Goal: Find specific page/section: Find specific page/section

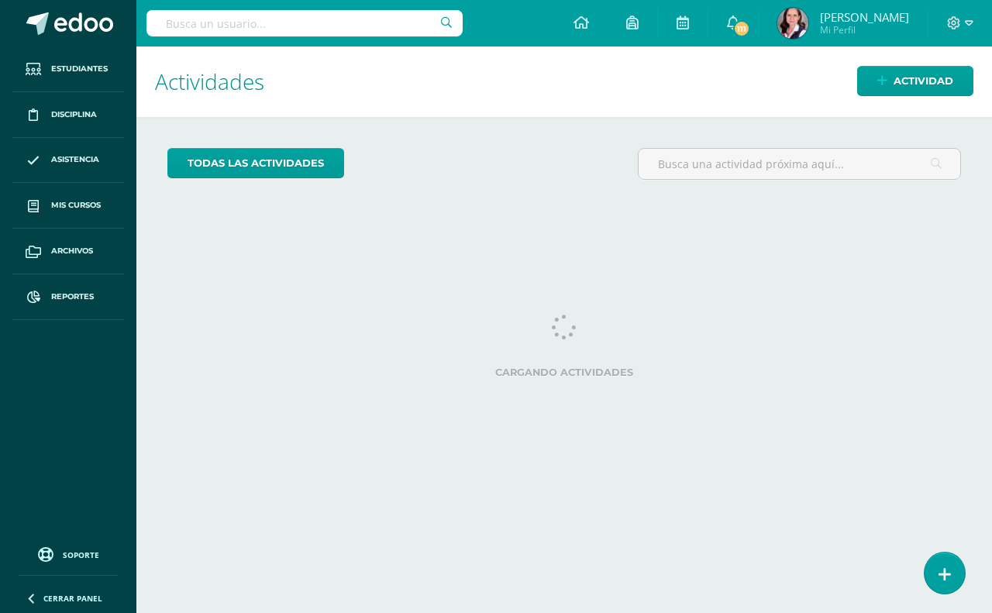
click at [176, 22] on input "text" at bounding box center [304, 23] width 316 height 26
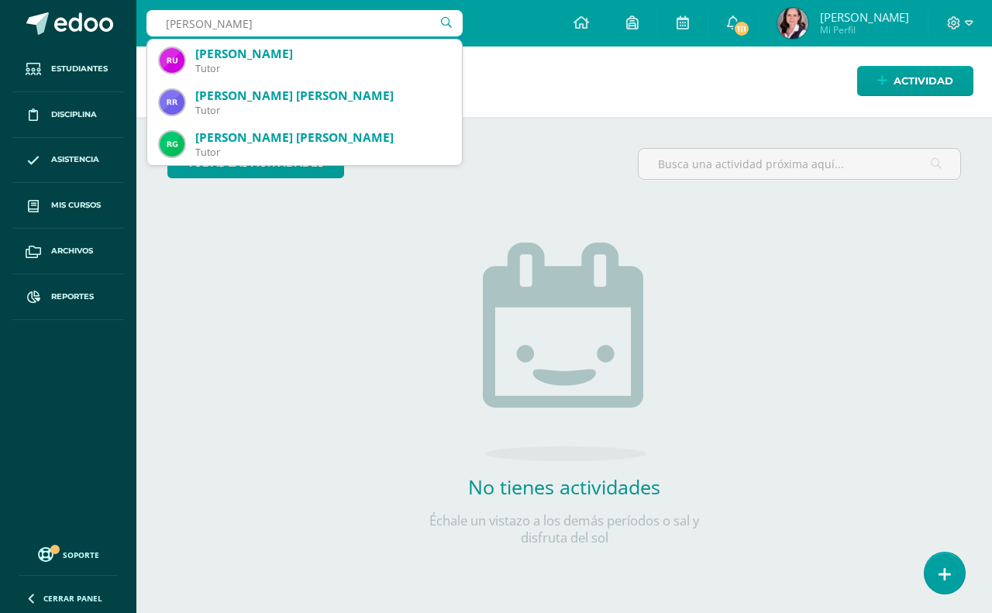
type input "[PERSON_NAME]"
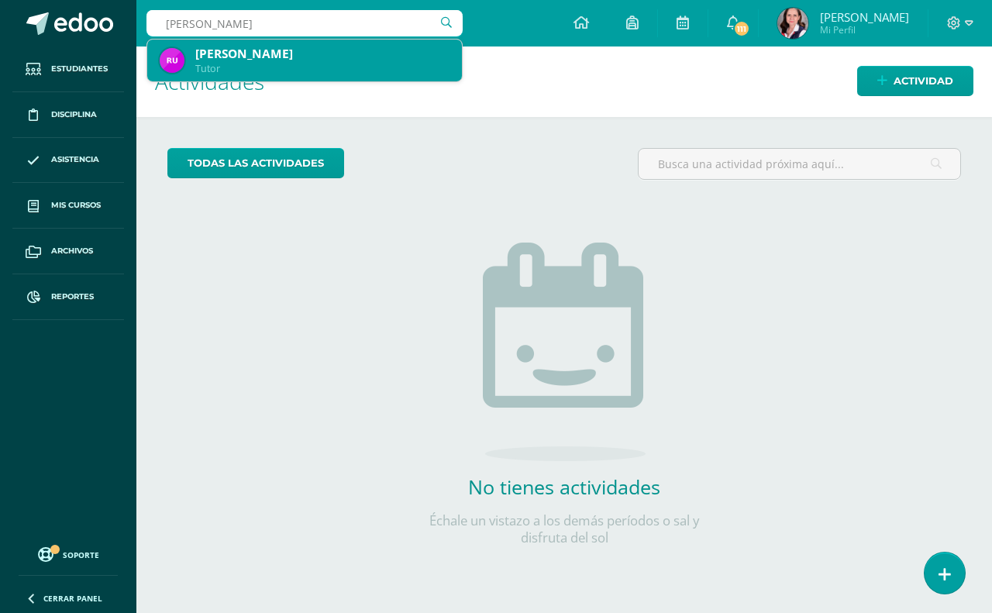
click at [234, 66] on div "Tutor" at bounding box center [322, 68] width 254 height 13
